Goal: Check status: Check status

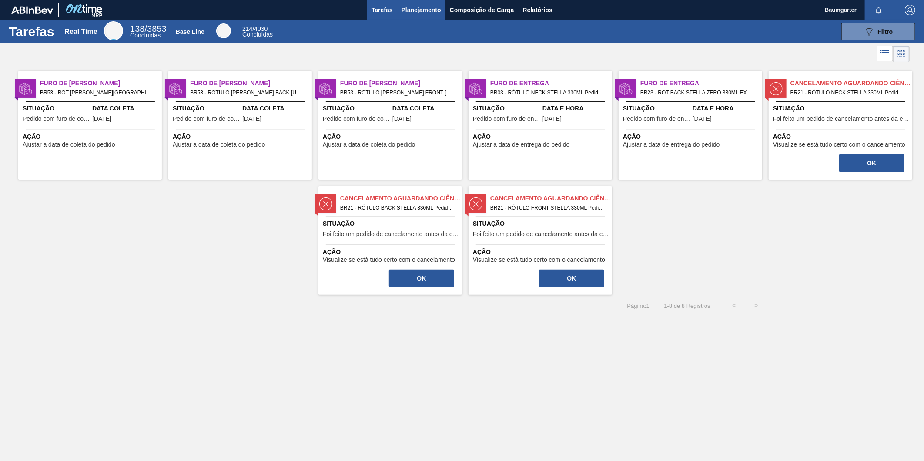
click at [425, 9] on span "Planejamento" at bounding box center [422, 10] width 40 height 10
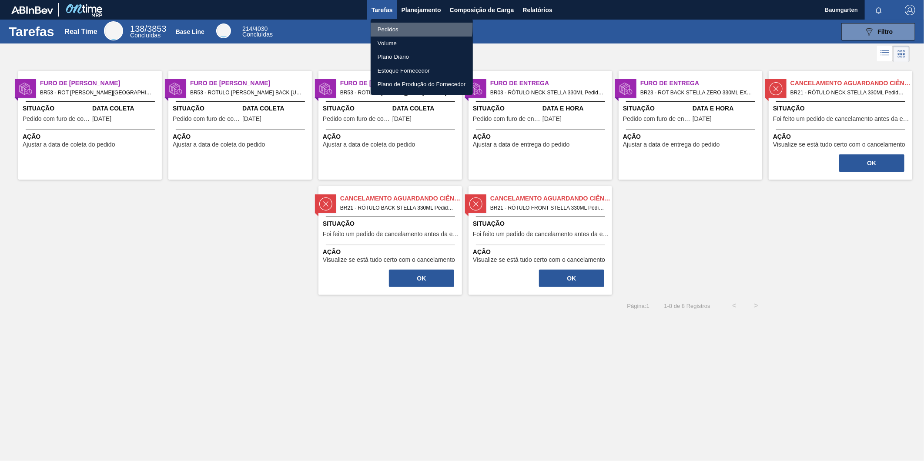
click at [390, 25] on li "Pedidos" at bounding box center [422, 30] width 102 height 14
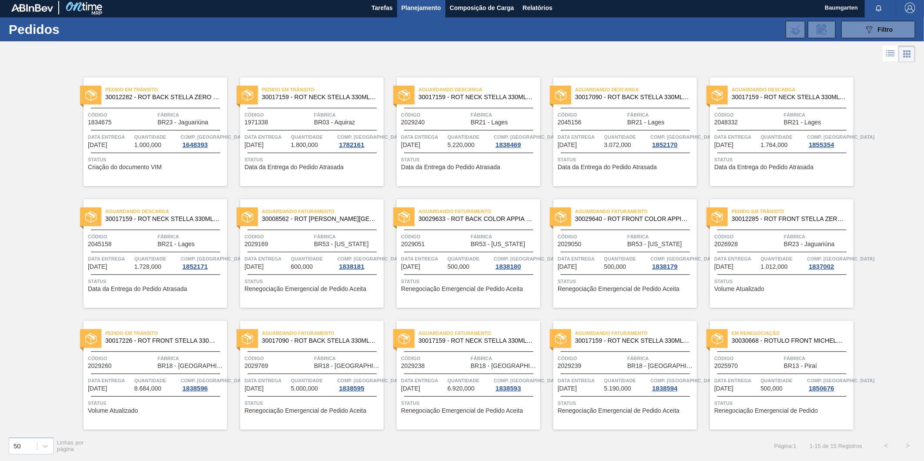
scroll to position [3, 0]
click at [293, 214] on span "Aguardando Faturamento" at bounding box center [323, 211] width 122 height 9
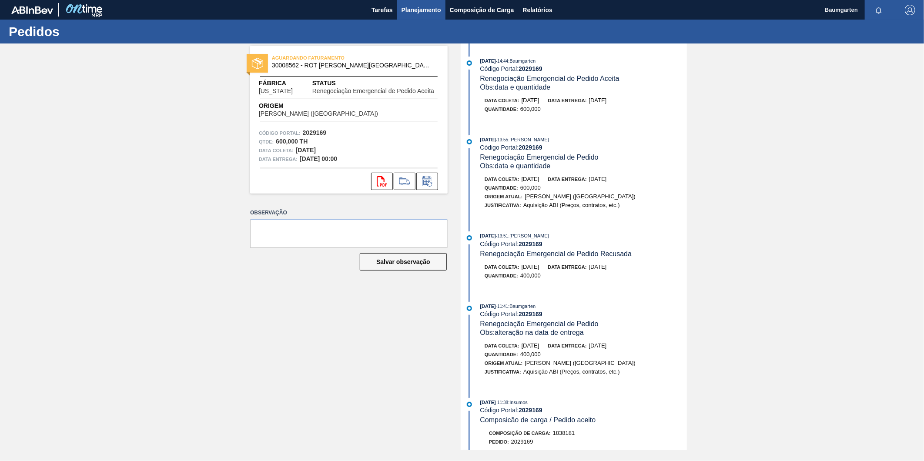
click at [415, 3] on button "Planejamento" at bounding box center [421, 10] width 48 height 20
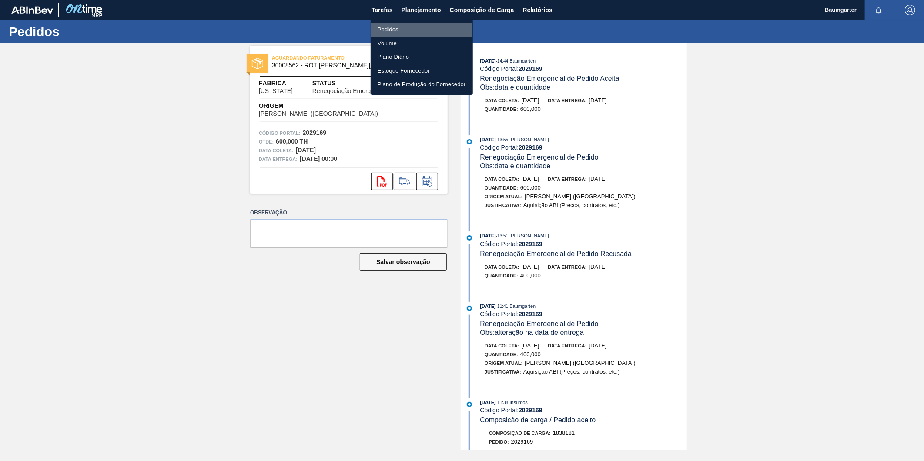
click at [392, 30] on li "Pedidos" at bounding box center [422, 30] width 102 height 14
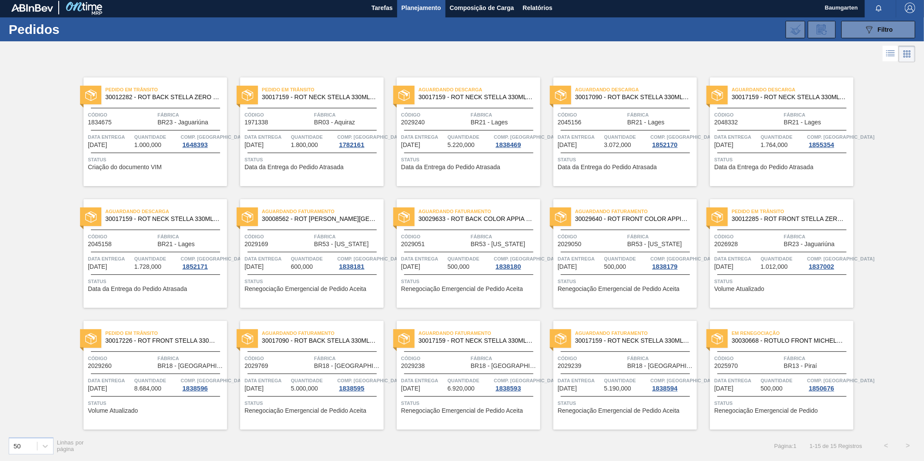
scroll to position [3, 0]
